Goal: Obtain resource: Download file/media

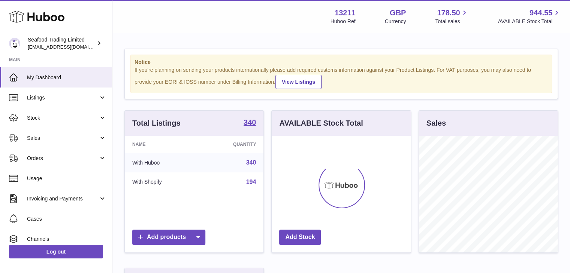
scroll to position [117, 139]
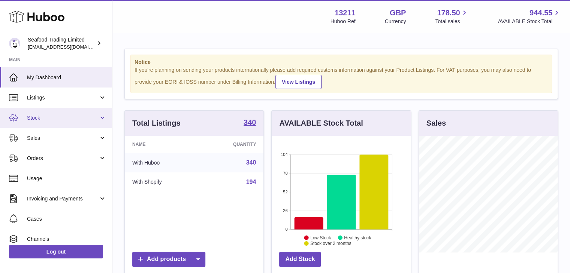
click at [51, 115] on span "Stock" at bounding box center [63, 118] width 72 height 7
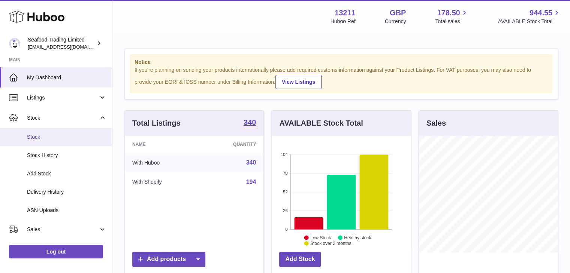
click at [42, 137] on span "Stock" at bounding box center [66, 137] width 79 height 7
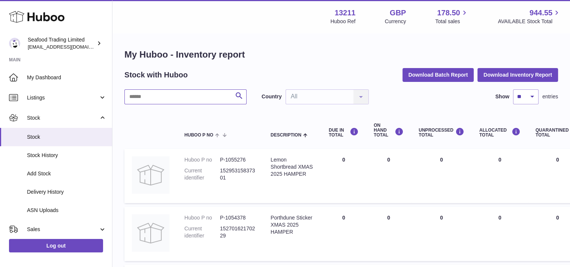
click at [178, 96] on input "text" at bounding box center [185, 97] width 122 height 15
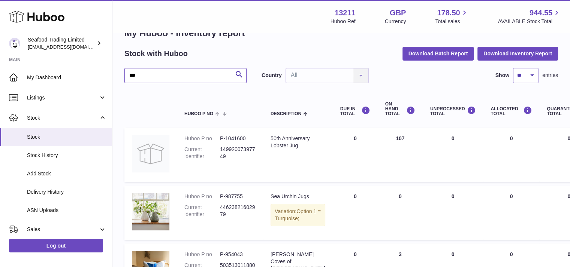
scroll to position [8, 0]
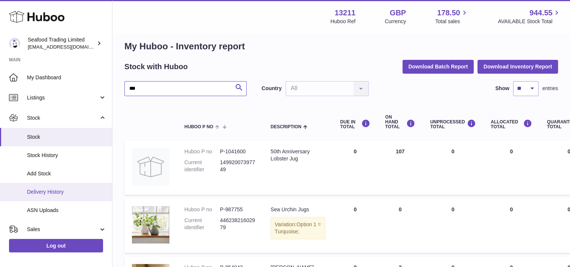
type input "***"
click at [41, 193] on span "Delivery History" at bounding box center [66, 192] width 79 height 7
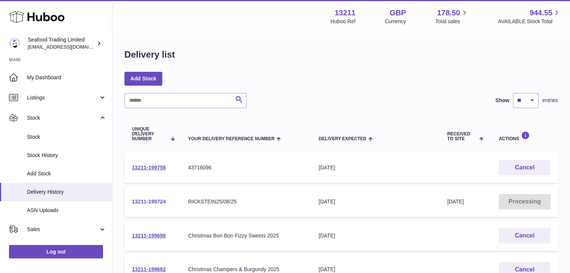
click at [148, 201] on link "13211-199724" at bounding box center [149, 202] width 34 height 6
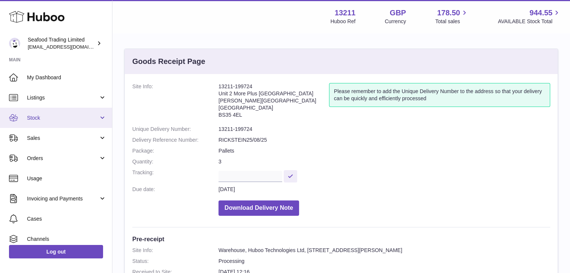
click at [32, 120] on span "Stock" at bounding box center [63, 118] width 72 height 7
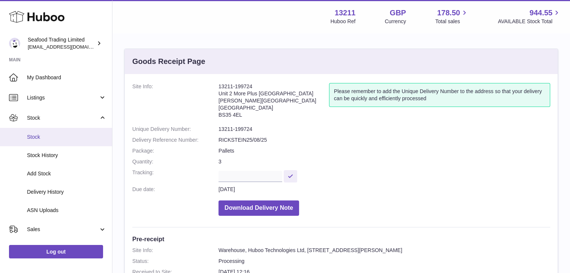
click at [39, 135] on span "Stock" at bounding box center [66, 137] width 79 height 7
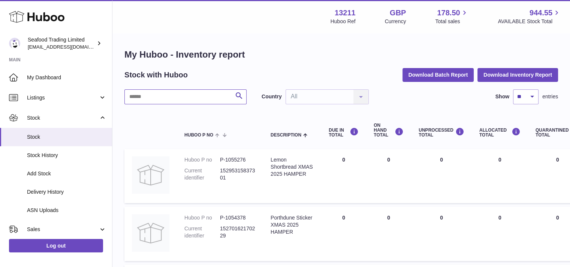
click at [156, 98] on input "text" at bounding box center [185, 97] width 122 height 15
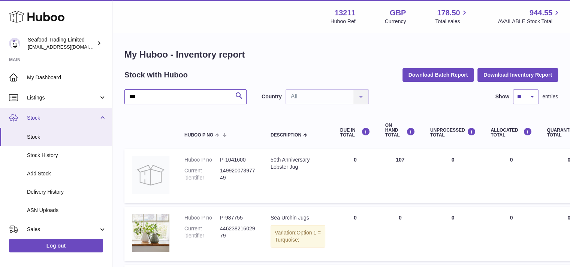
type input "***"
click at [32, 116] on span "Stock" at bounding box center [63, 118] width 72 height 7
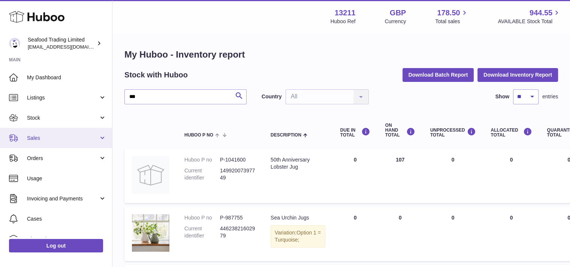
click at [36, 135] on span "Sales" at bounding box center [63, 138] width 72 height 7
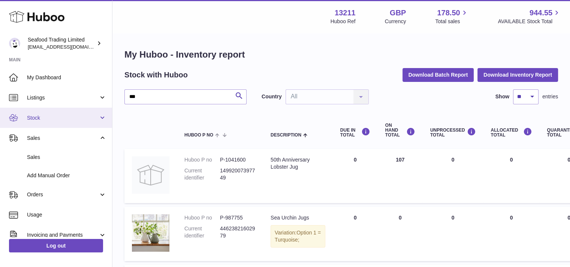
click at [36, 118] on span "Stock" at bounding box center [63, 118] width 72 height 7
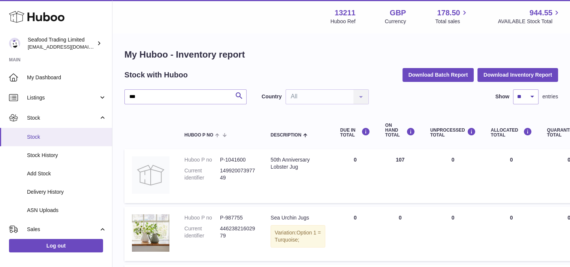
click at [34, 136] on span "Stock" at bounding box center [66, 137] width 79 height 7
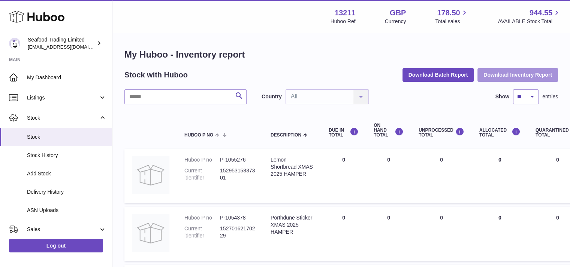
click at [503, 74] on button "Download Inventory Report" at bounding box center [517, 74] width 81 height 13
click at [532, 79] on button "Download Inventory Report" at bounding box center [517, 74] width 81 height 13
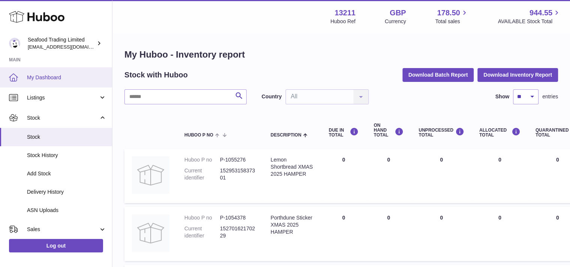
click at [59, 79] on span "My Dashboard" at bounding box center [66, 77] width 79 height 7
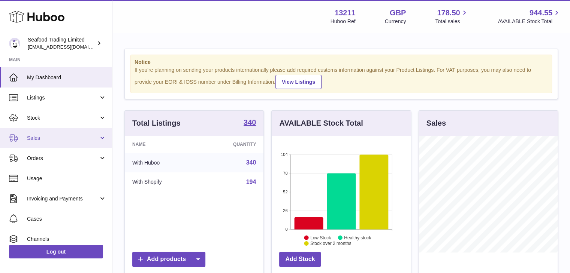
click at [40, 141] on span "Sales" at bounding box center [63, 138] width 72 height 7
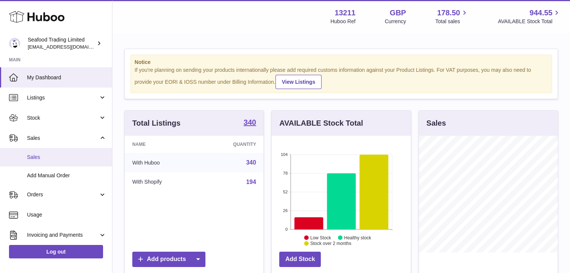
click at [40, 154] on span "Sales" at bounding box center [66, 157] width 79 height 7
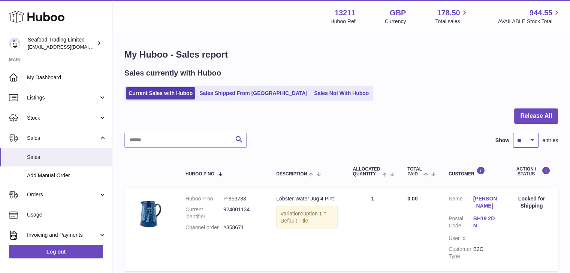
click at [532, 143] on select "** ** ** ***" at bounding box center [525, 140] width 25 height 15
select select "***"
click at [513, 133] on select "** ** ** ***" at bounding box center [525, 140] width 25 height 15
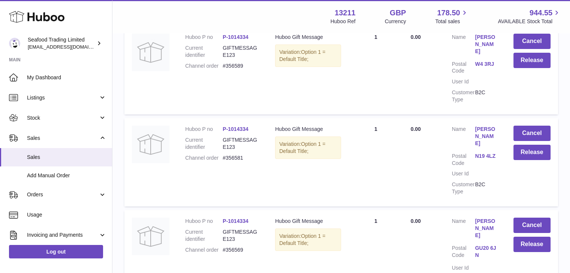
scroll to position [8576, 0]
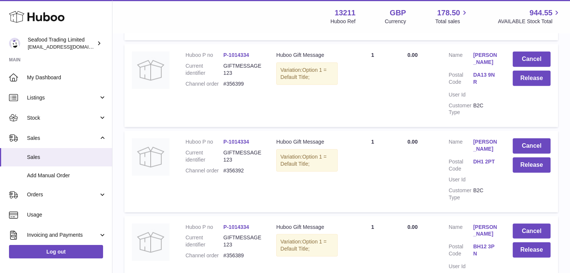
scroll to position [1903, 0]
